Goal: Transaction & Acquisition: Purchase product/service

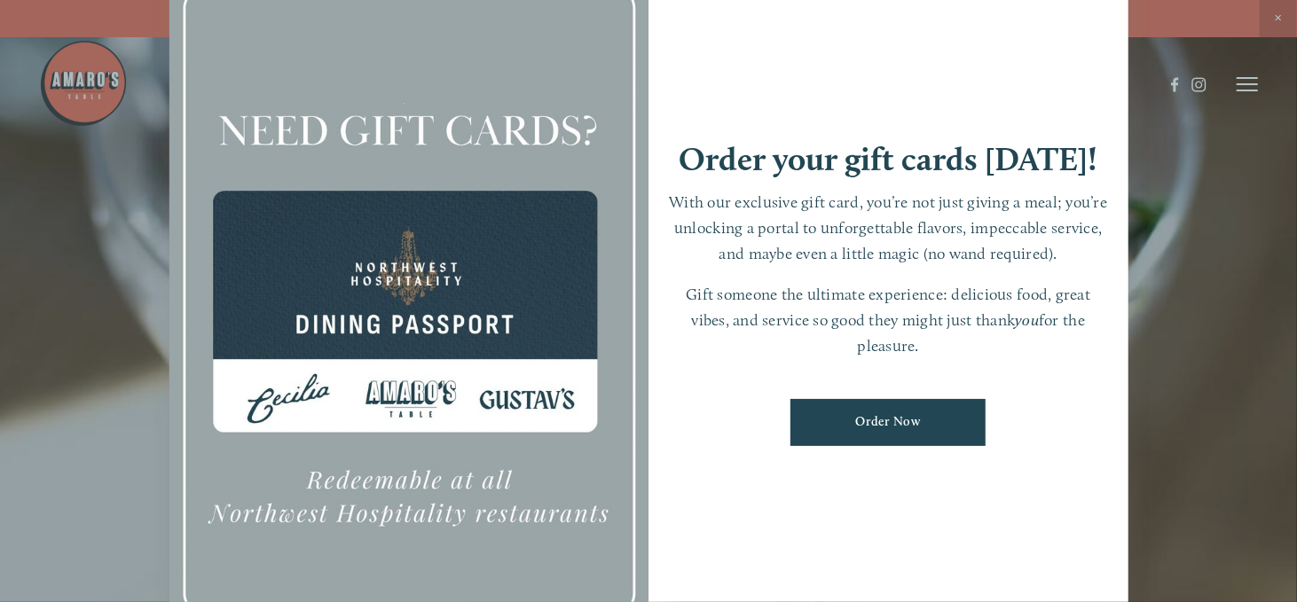
click at [1277, 15] on div at bounding box center [648, 301] width 1297 height 602
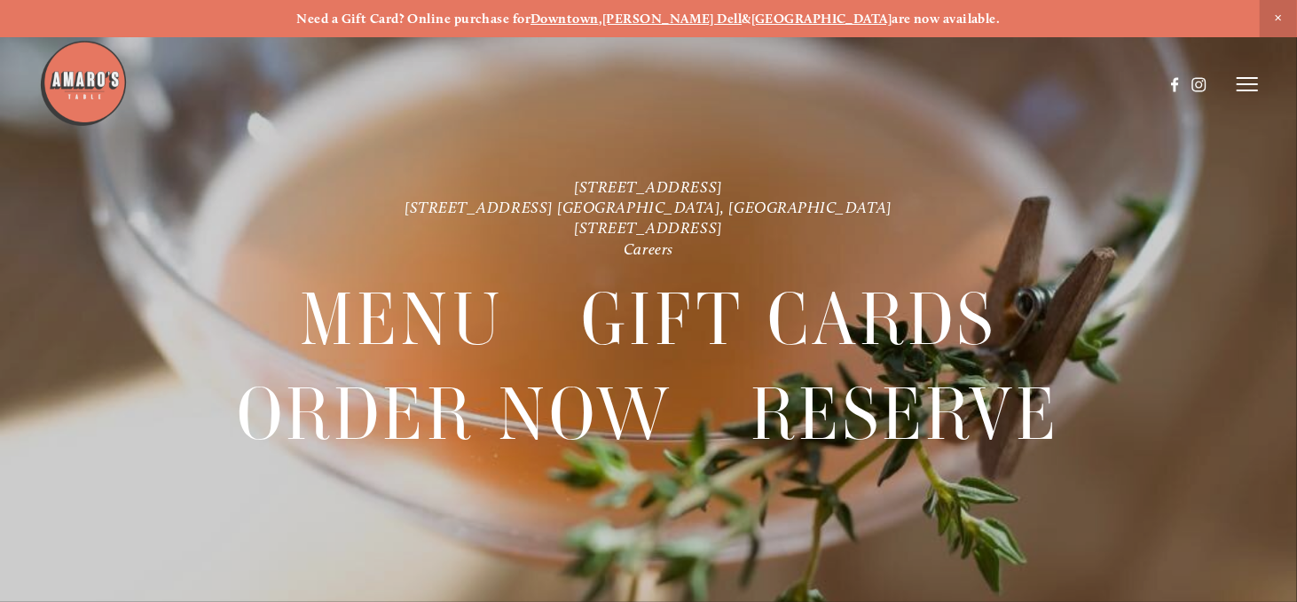
click at [1251, 90] on line at bounding box center [1247, 90] width 21 height 0
click at [928, 82] on span "Menu" at bounding box center [931, 83] width 33 height 15
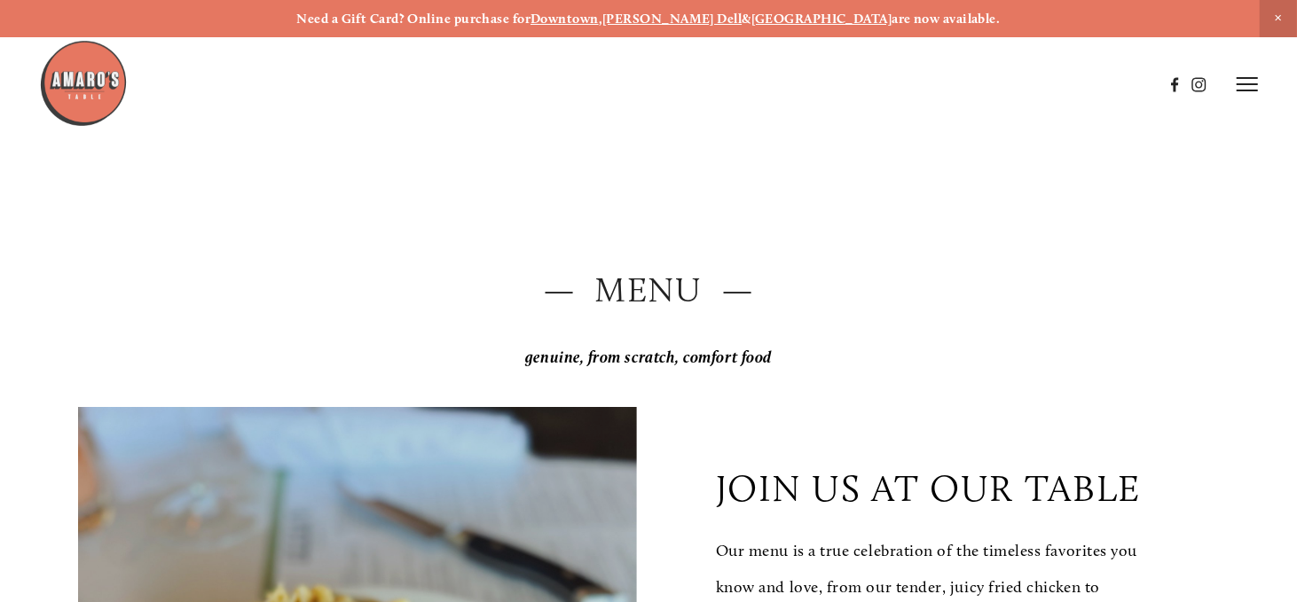
click at [1252, 93] on header "Menu Order Now Visit Gallery 0" at bounding box center [648, 84] width 1219 height 169
click at [1252, 76] on icon at bounding box center [1247, 84] width 21 height 16
click at [1278, 11] on span "Close Announcement" at bounding box center [1278, 18] width 37 height 37
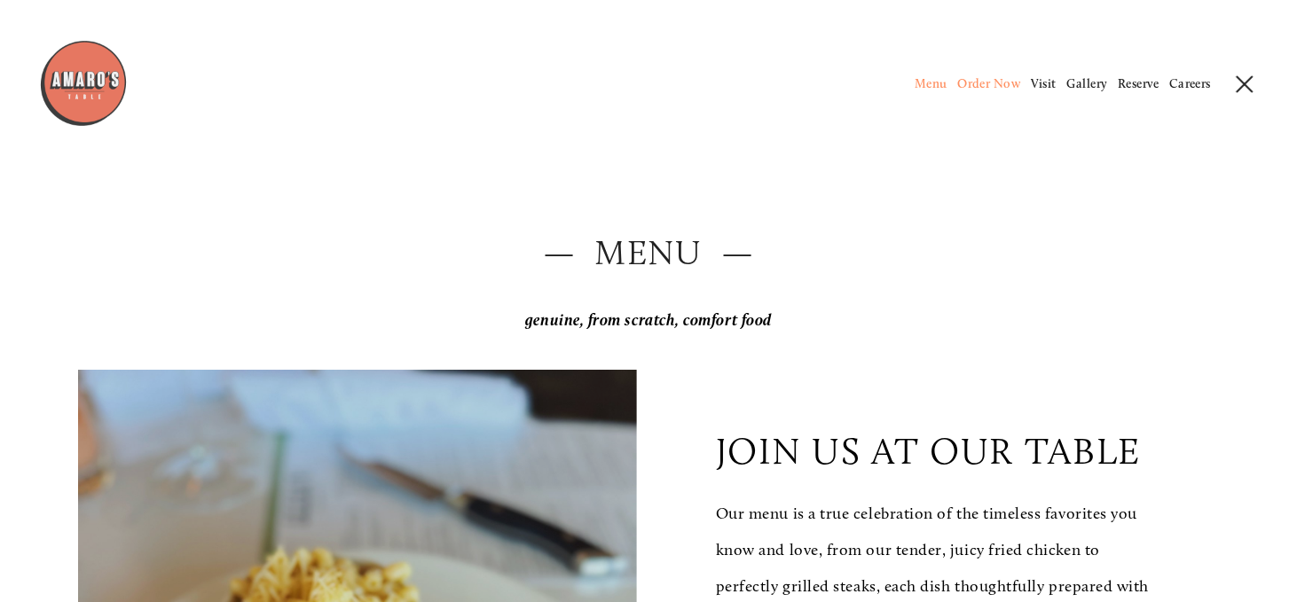
click at [983, 88] on span "Order Now" at bounding box center [988, 83] width 63 height 15
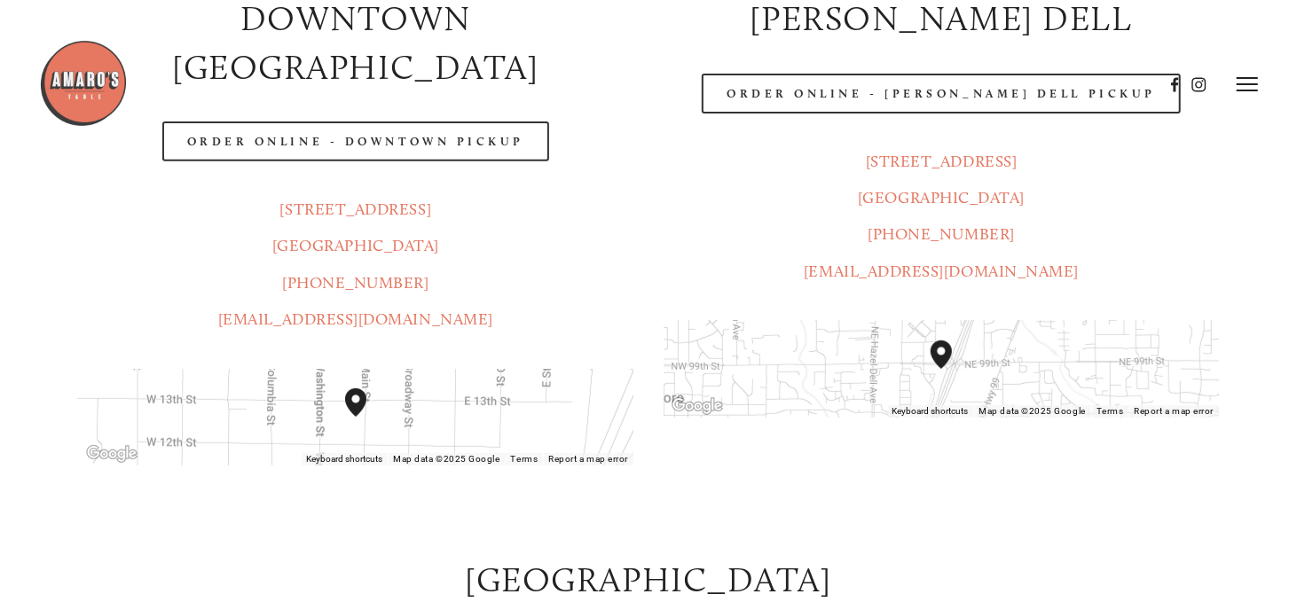
scroll to position [368, 0]
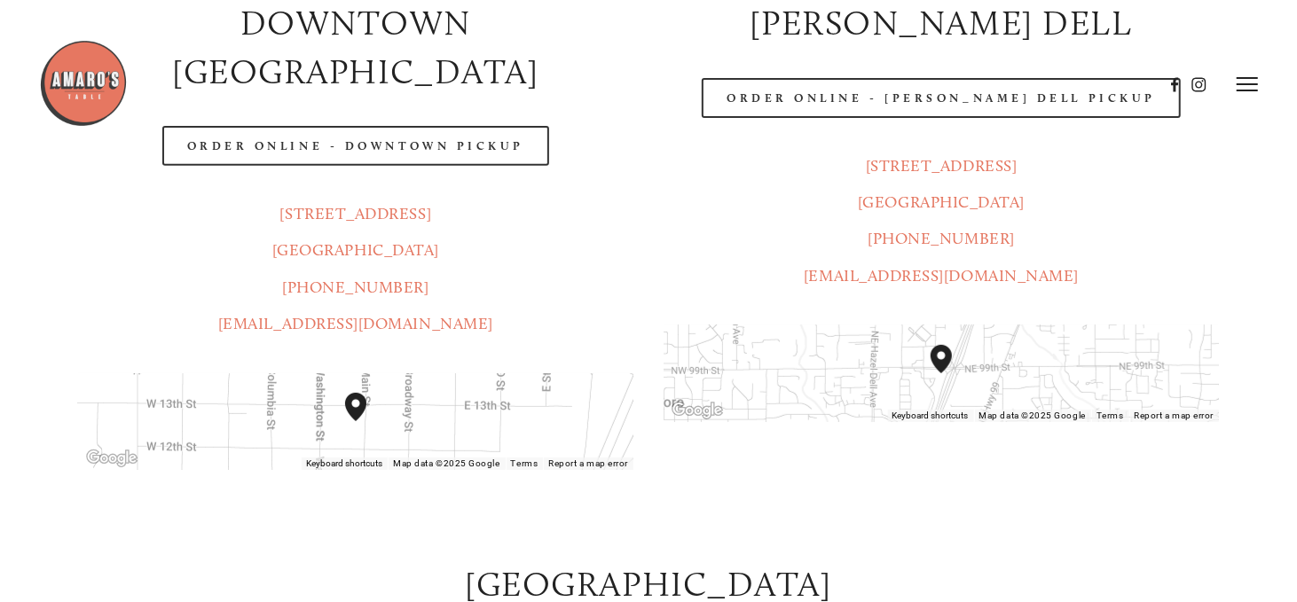
click at [351, 97] on div at bounding box center [601, 84] width 1124 height 91
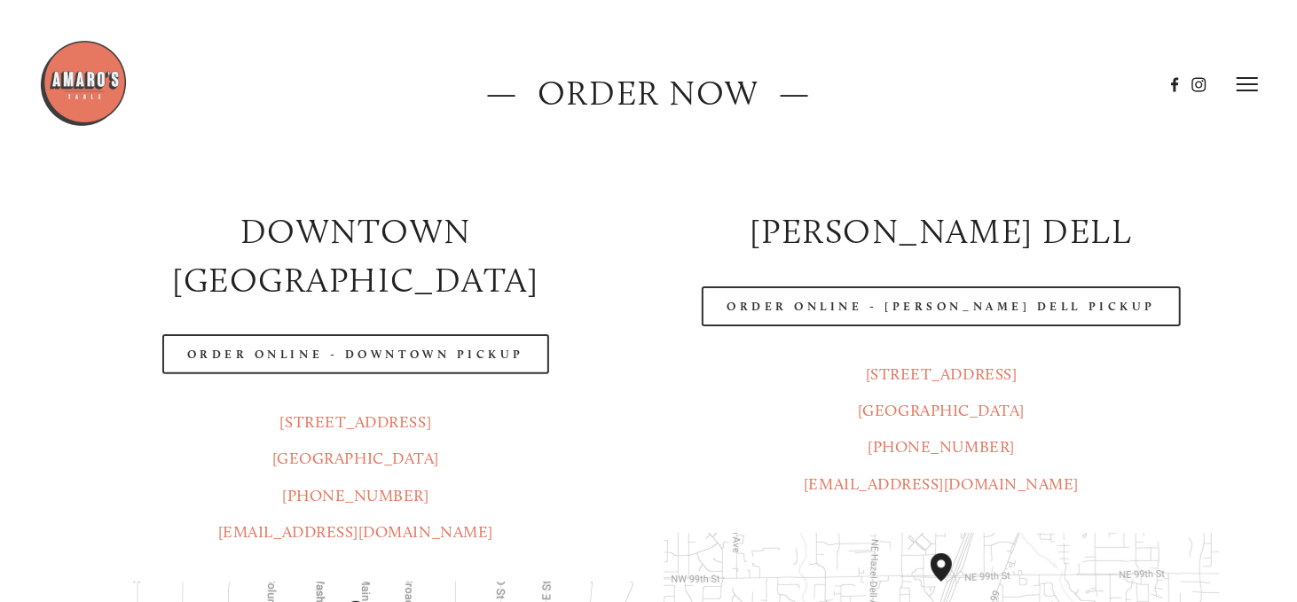
scroll to position [142, 0]
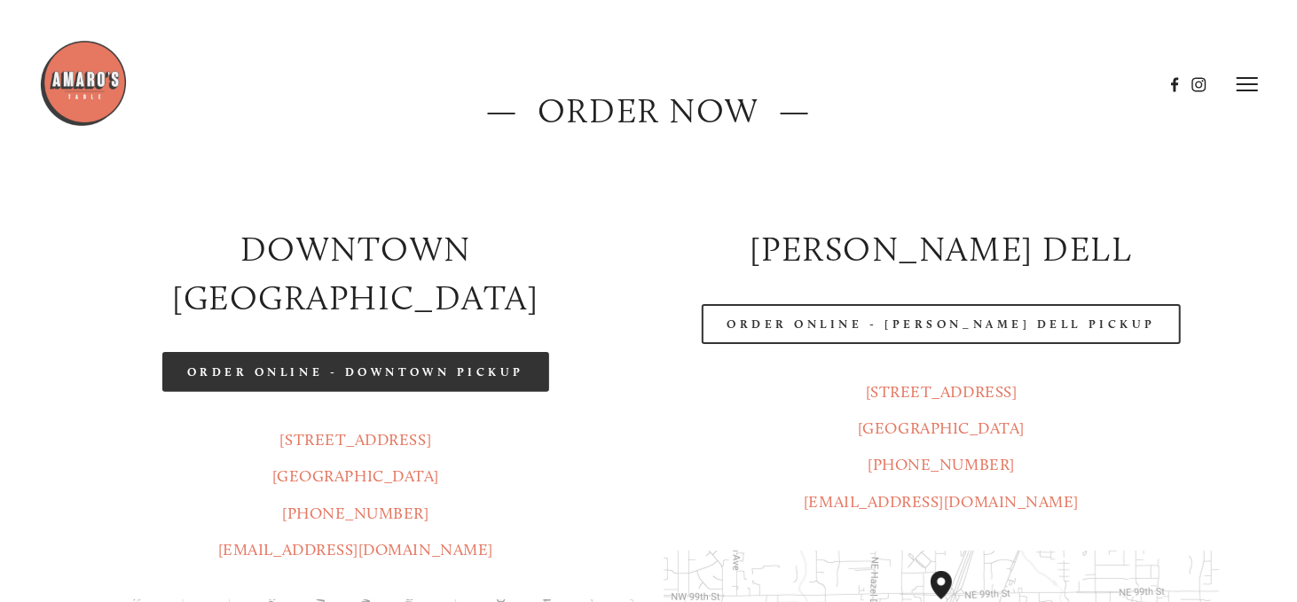
click at [334, 352] on link "Order Online - Downtown pickup" at bounding box center [356, 372] width 388 height 40
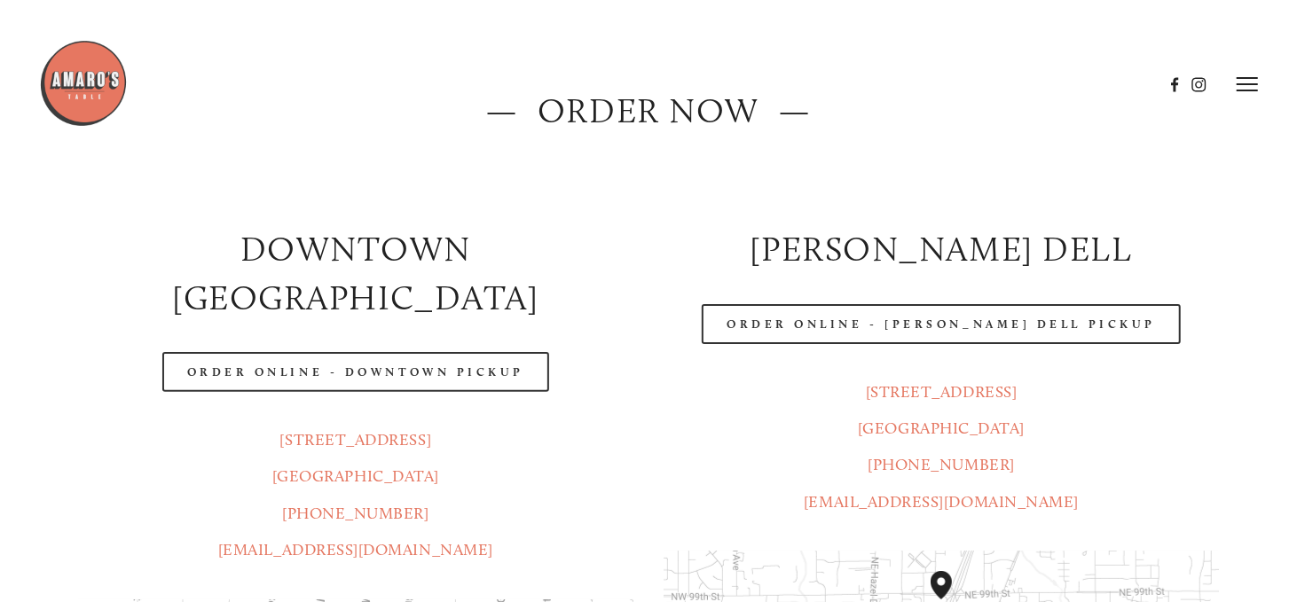
click at [1250, 81] on icon at bounding box center [1247, 84] width 21 height 16
click at [930, 85] on span "Menu" at bounding box center [931, 83] width 33 height 15
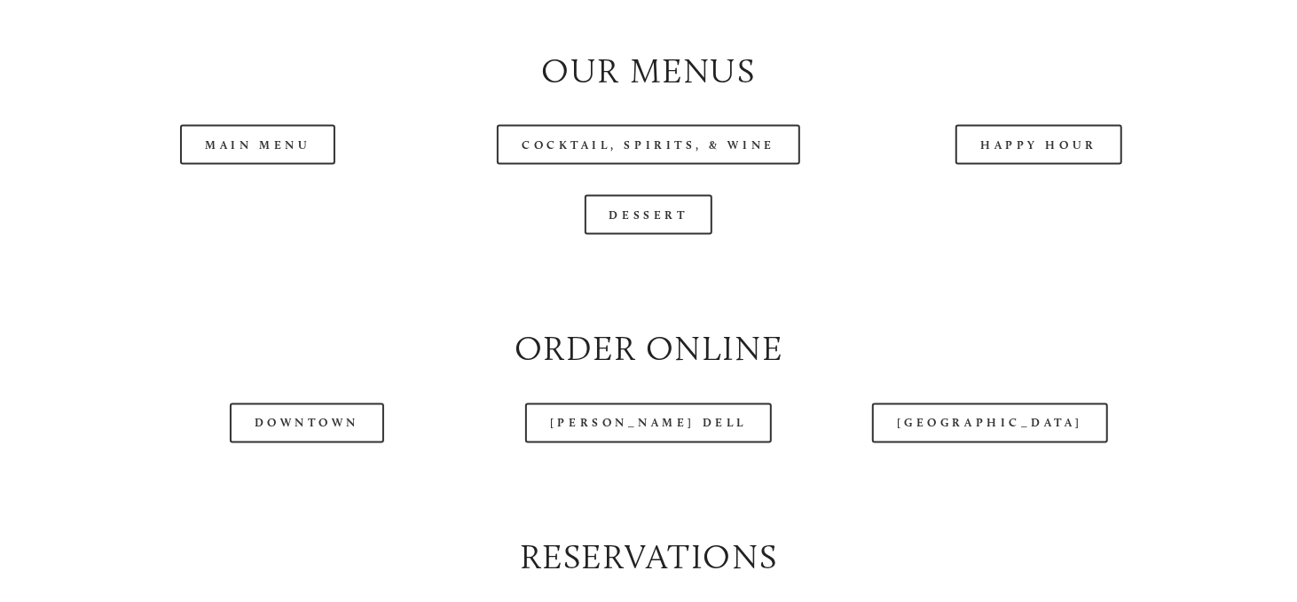
scroll to position [1756, 0]
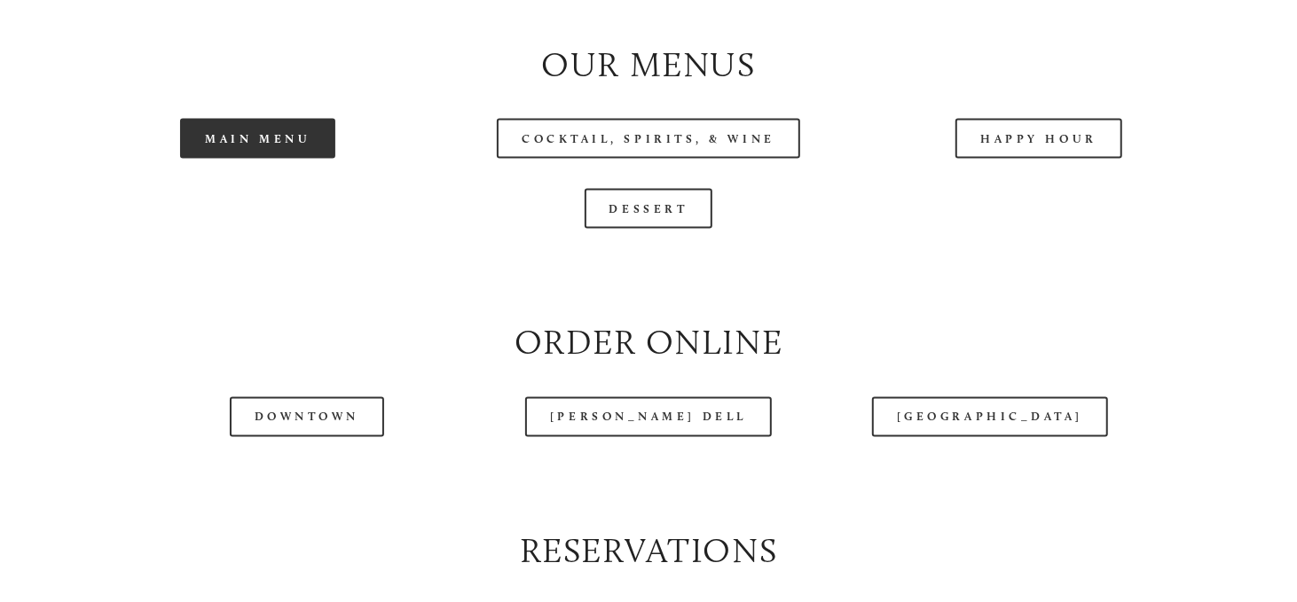
click at [256, 159] on link "Main Menu" at bounding box center [257, 139] width 155 height 40
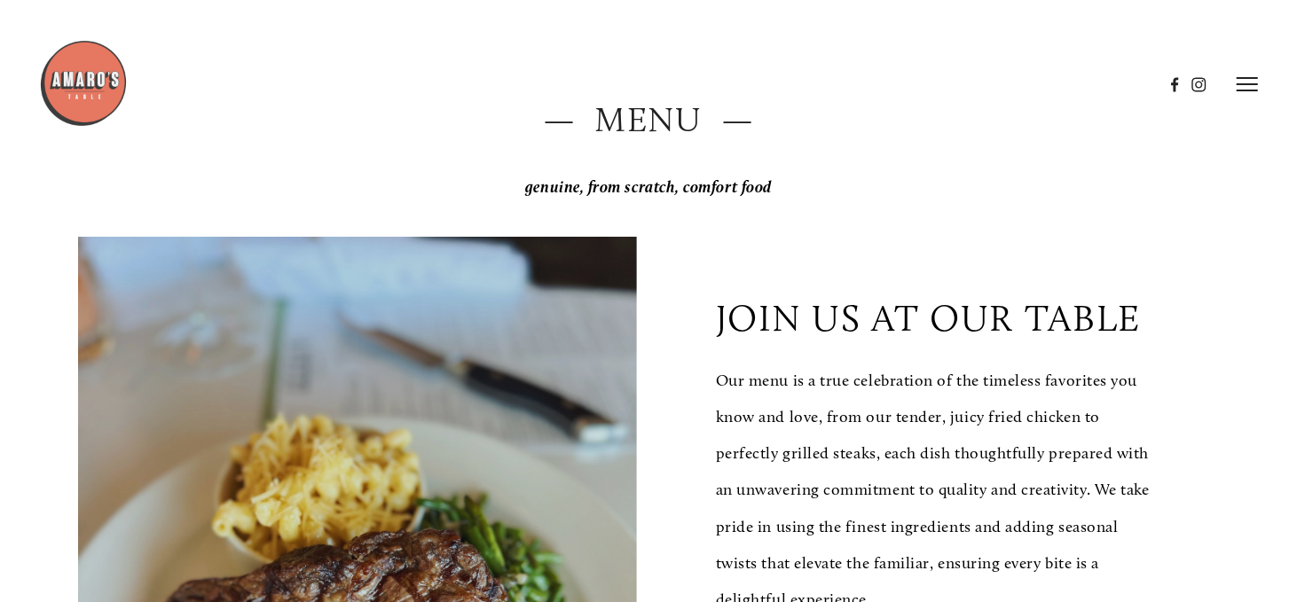
scroll to position [0, 0]
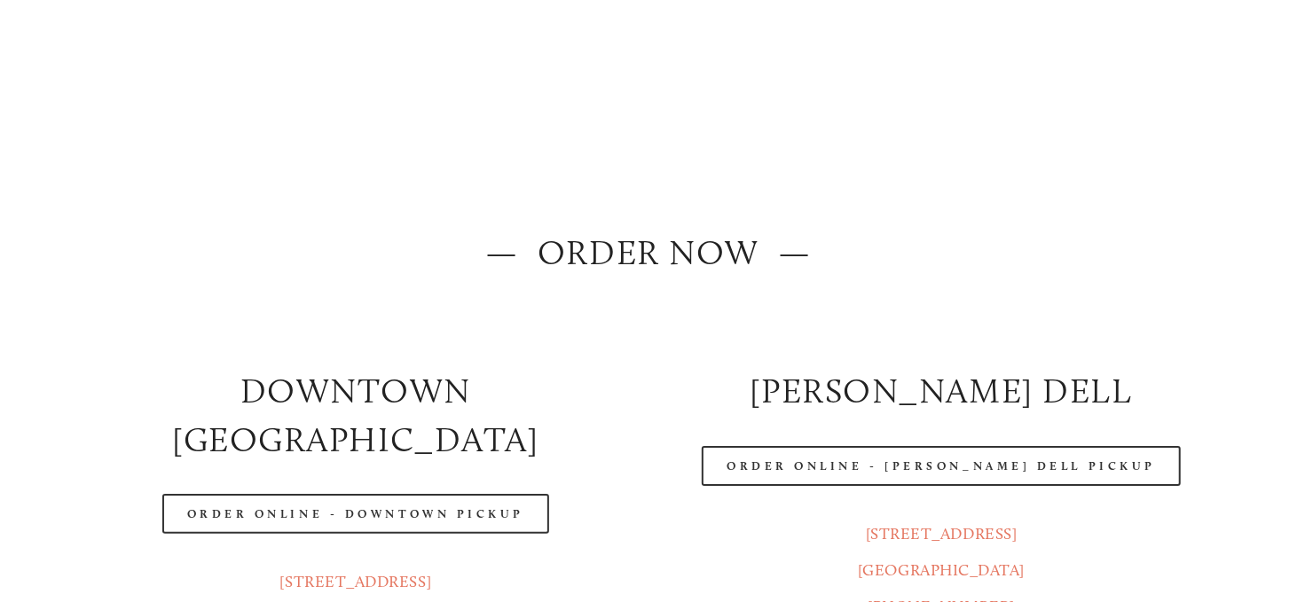
scroll to position [142, 0]
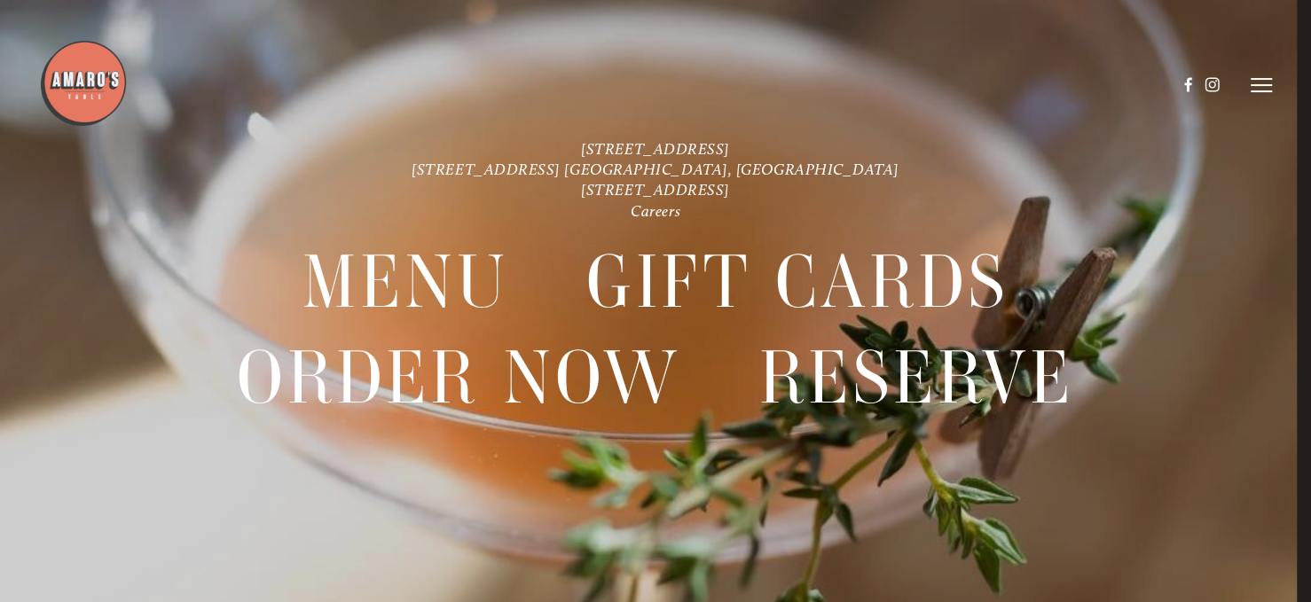
click at [1255, 85] on line at bounding box center [1261, 85] width 21 height 0
click at [993, 84] on span "Order Now" at bounding box center [1001, 84] width 63 height 15
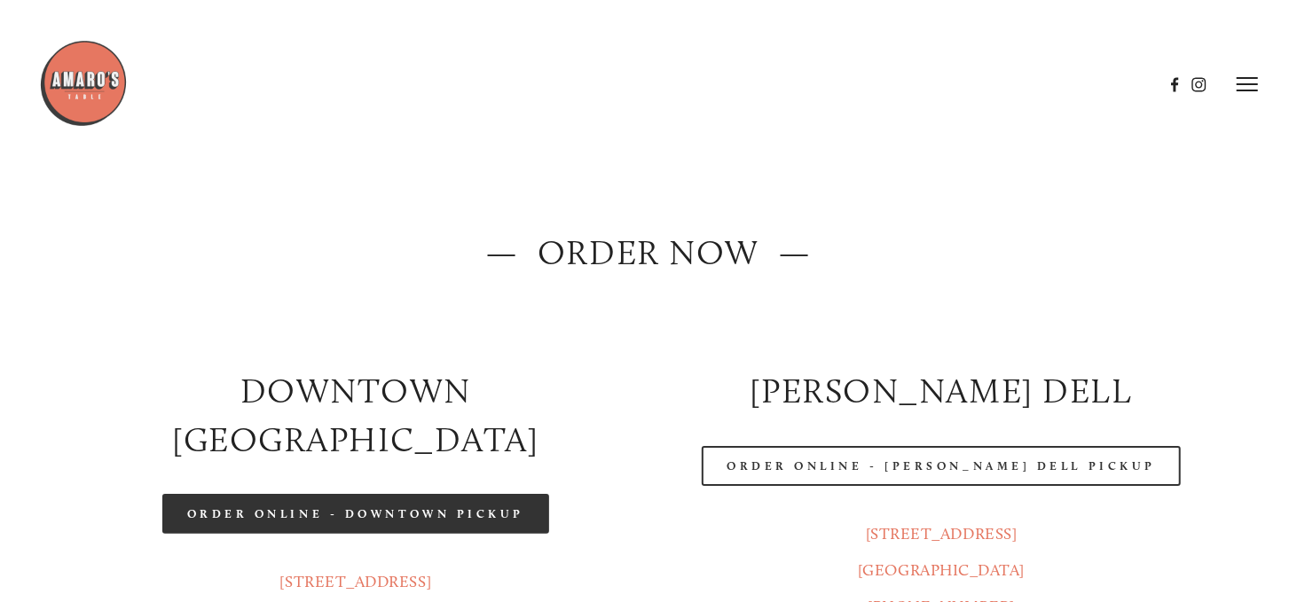
click at [386, 494] on link "Order Online - Downtown pickup" at bounding box center [356, 514] width 388 height 40
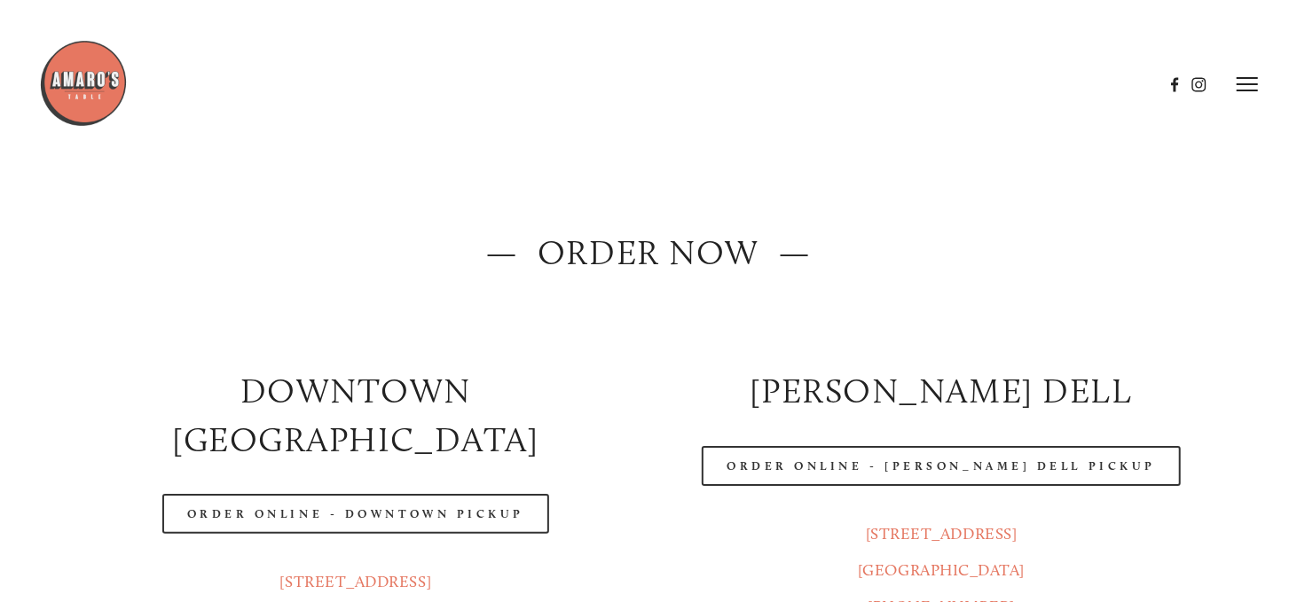
click at [1245, 87] on icon at bounding box center [1247, 84] width 21 height 16
click at [920, 90] on span "Menu" at bounding box center [931, 83] width 33 height 15
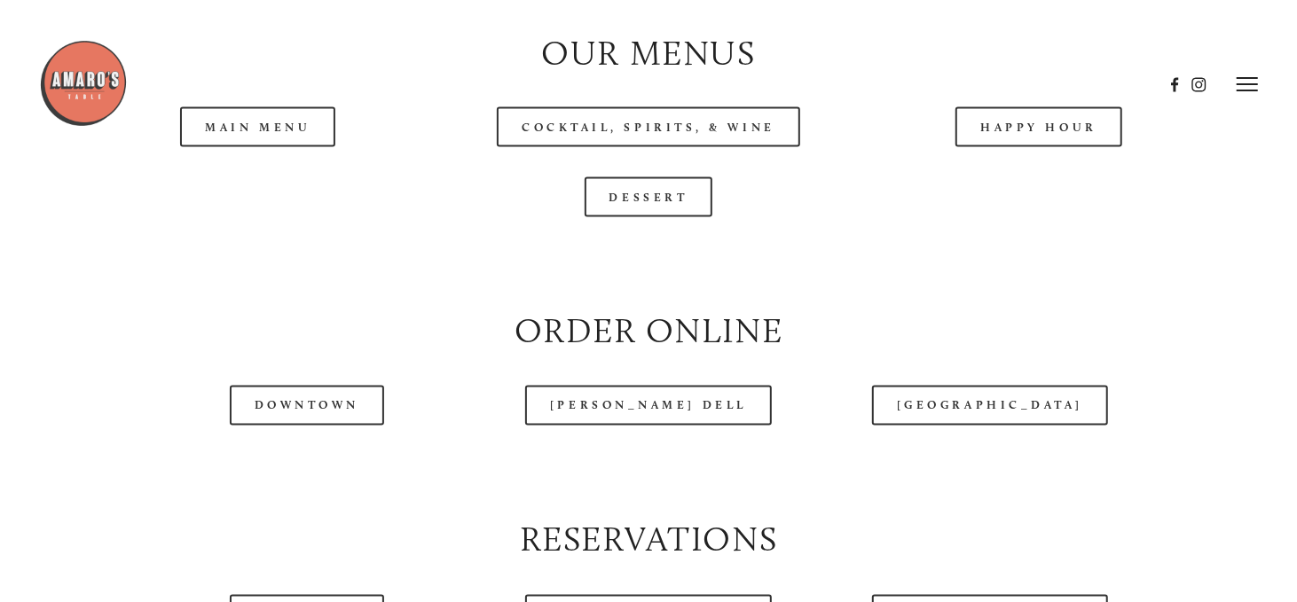
scroll to position [1762, 0]
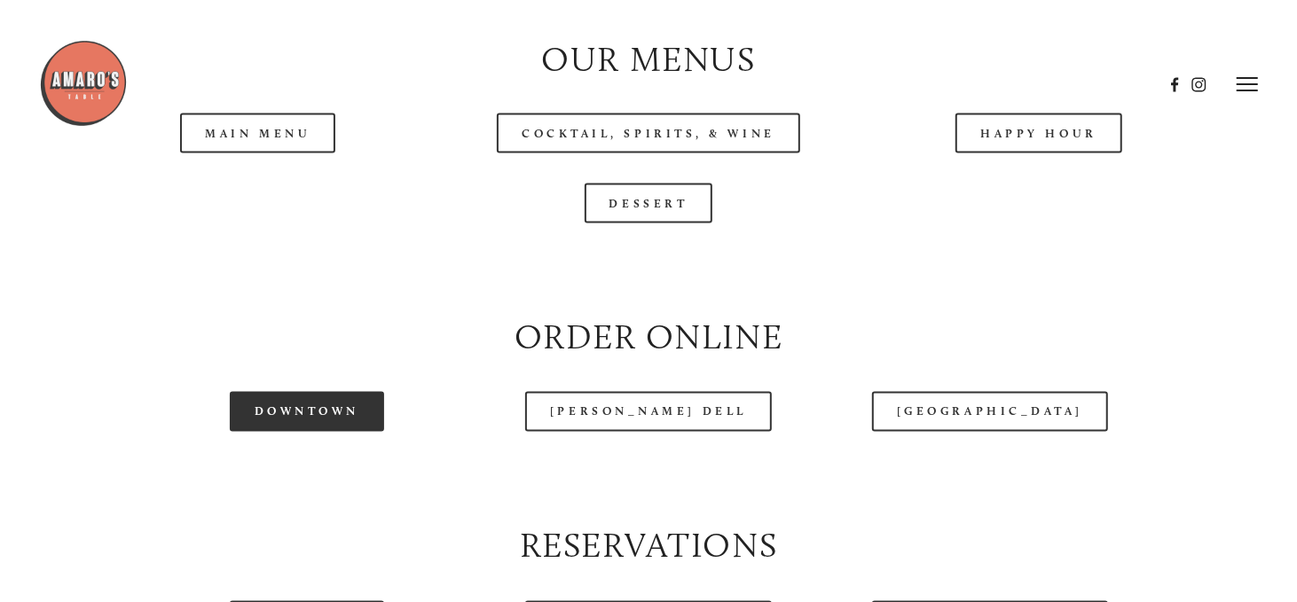
click at [292, 432] on link "Downtown" at bounding box center [307, 412] width 154 height 40
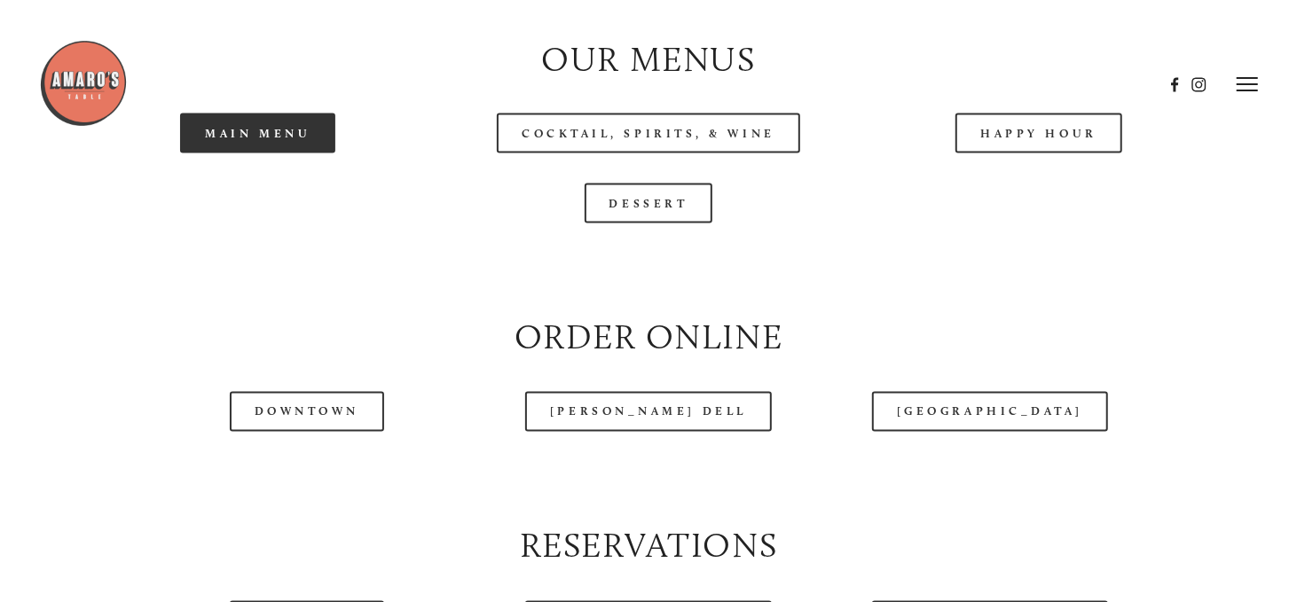
click at [209, 153] on link "Main Menu" at bounding box center [257, 134] width 155 height 40
